Goal: Information Seeking & Learning: Check status

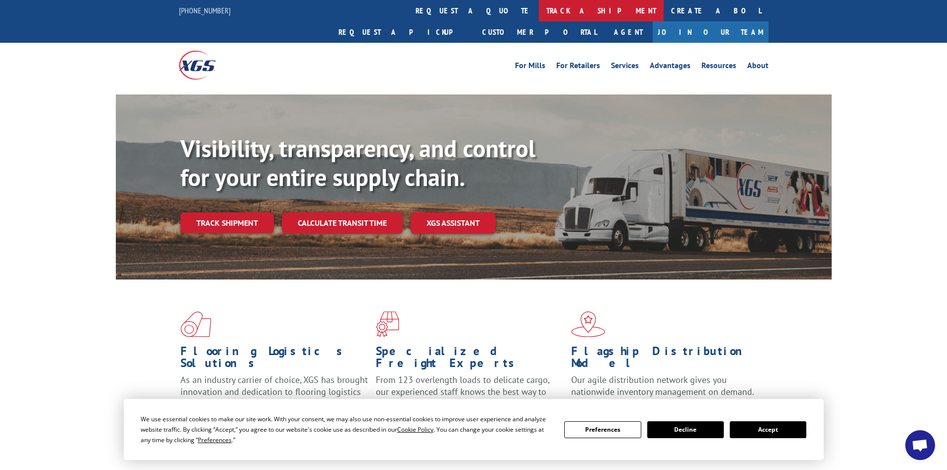
click at [539, 10] on link "track a shipment" at bounding box center [601, 10] width 125 height 21
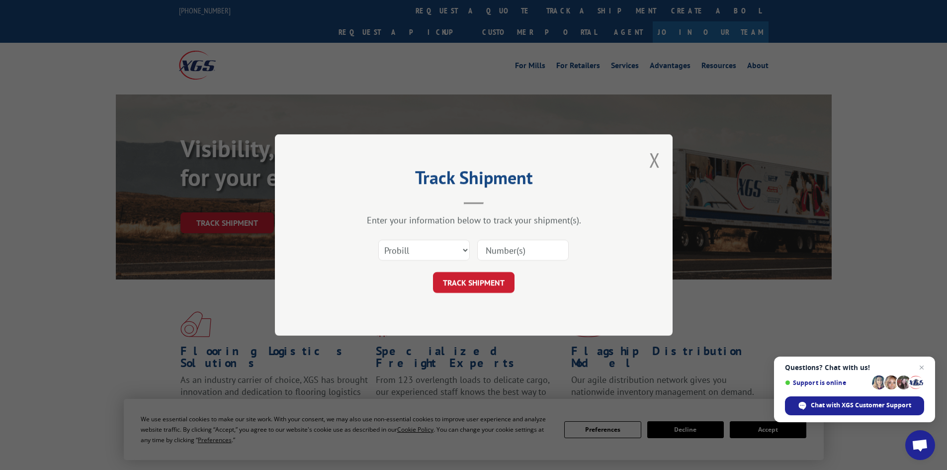
click at [509, 253] on input at bounding box center [522, 250] width 91 height 21
paste input "17592556"
type input "17592556"
click at [477, 285] on button "TRACK SHIPMENT" at bounding box center [474, 282] width 82 height 21
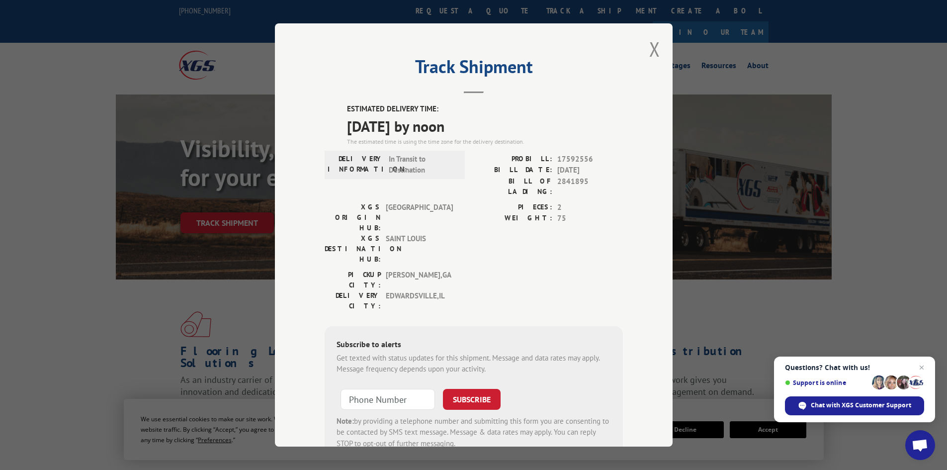
drag, startPoint x: 476, startPoint y: 126, endPoint x: 341, endPoint y: 109, distance: 135.8
click at [341, 109] on div "ESTIMATED DELIVERY TIME: [DATE] by noon The estimated time is using the time zo…" at bounding box center [474, 281] width 298 height 357
copy div "ESTIMATED DELIVERY TIME: [DATE] by noon"
drag, startPoint x: 520, startPoint y: 159, endPoint x: 592, endPoint y: 160, distance: 71.6
click at [592, 160] on div "PROBILL: 17592556" at bounding box center [548, 159] width 149 height 11
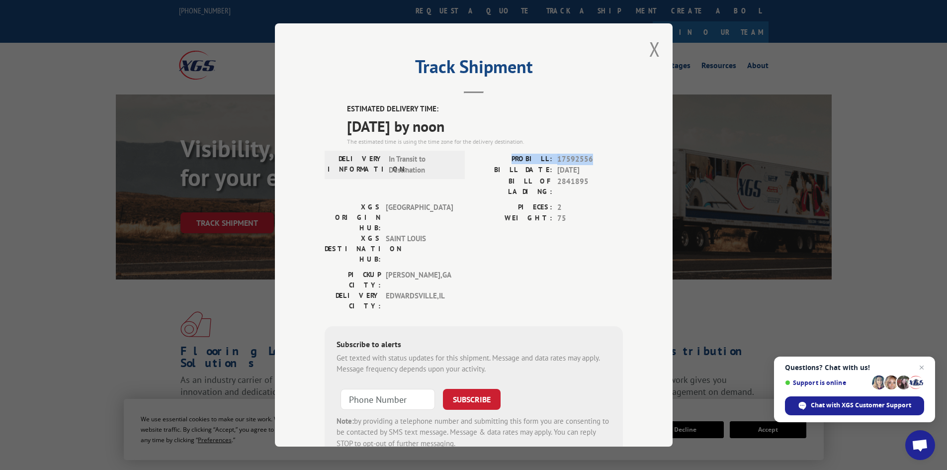
copy div "PROBILL: 17592556"
